Goal: Information Seeking & Learning: Learn about a topic

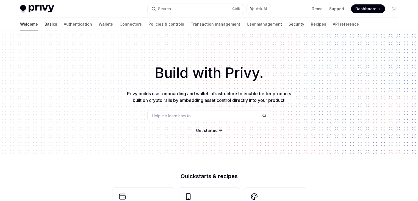
click at [45, 26] on link "Basics" at bounding box center [51, 24] width 13 height 13
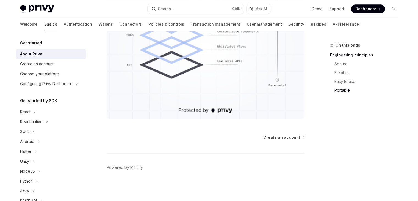
scroll to position [518, 0]
click at [64, 26] on link "Authentication" at bounding box center [78, 24] width 28 height 13
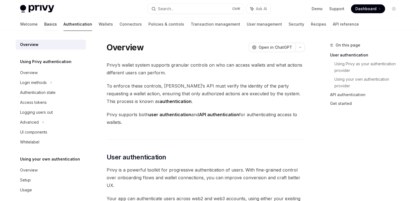
click at [44, 23] on link "Basics" at bounding box center [50, 24] width 13 height 13
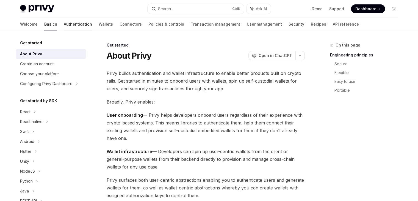
click at [64, 24] on link "Authentication" at bounding box center [78, 24] width 28 height 13
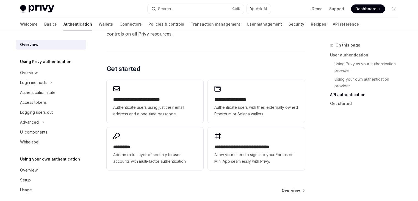
scroll to position [489, 0]
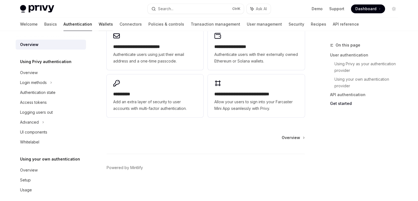
click at [99, 22] on link "Wallets" at bounding box center [106, 24] width 14 height 13
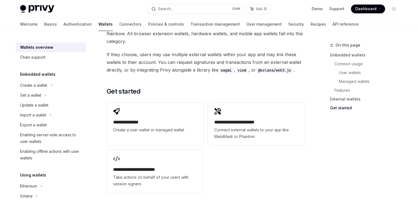
scroll to position [893, 0]
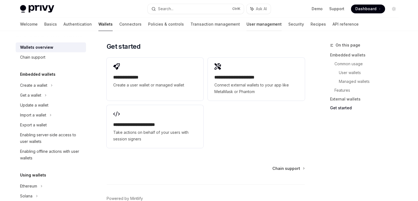
click at [246, 29] on link "User management" at bounding box center [263, 24] width 35 height 13
type textarea "*"
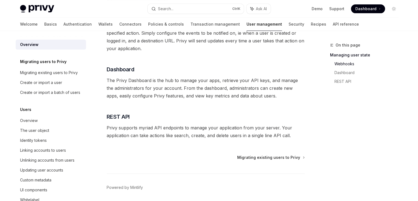
scroll to position [141, 0]
